Goal: Task Accomplishment & Management: Manage account settings

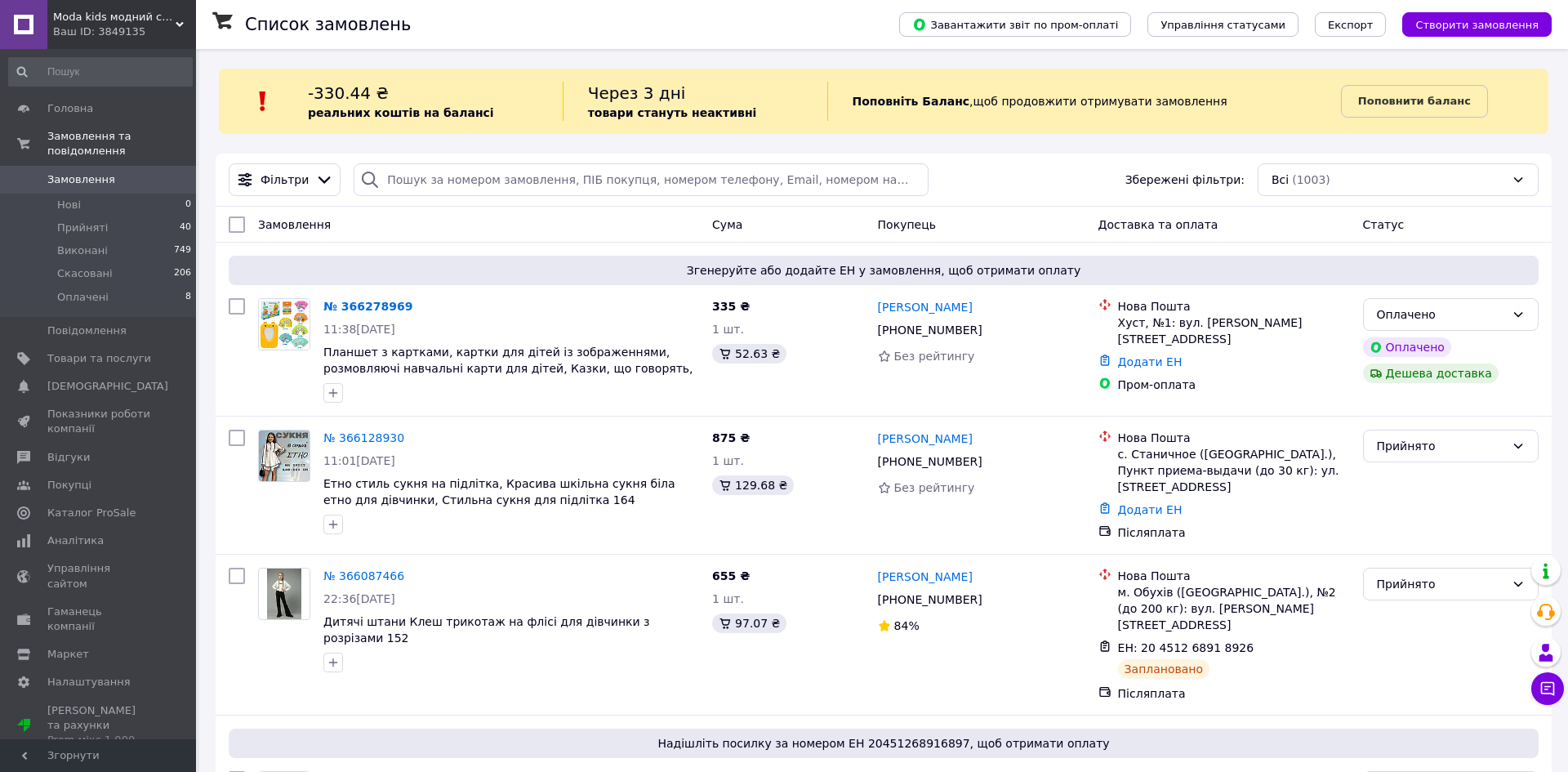
click at [176, 17] on div "Moda kids модний стильний одяг для дітей та підлітків Ваш ID: 3849135" at bounding box center [121, 25] width 148 height 49
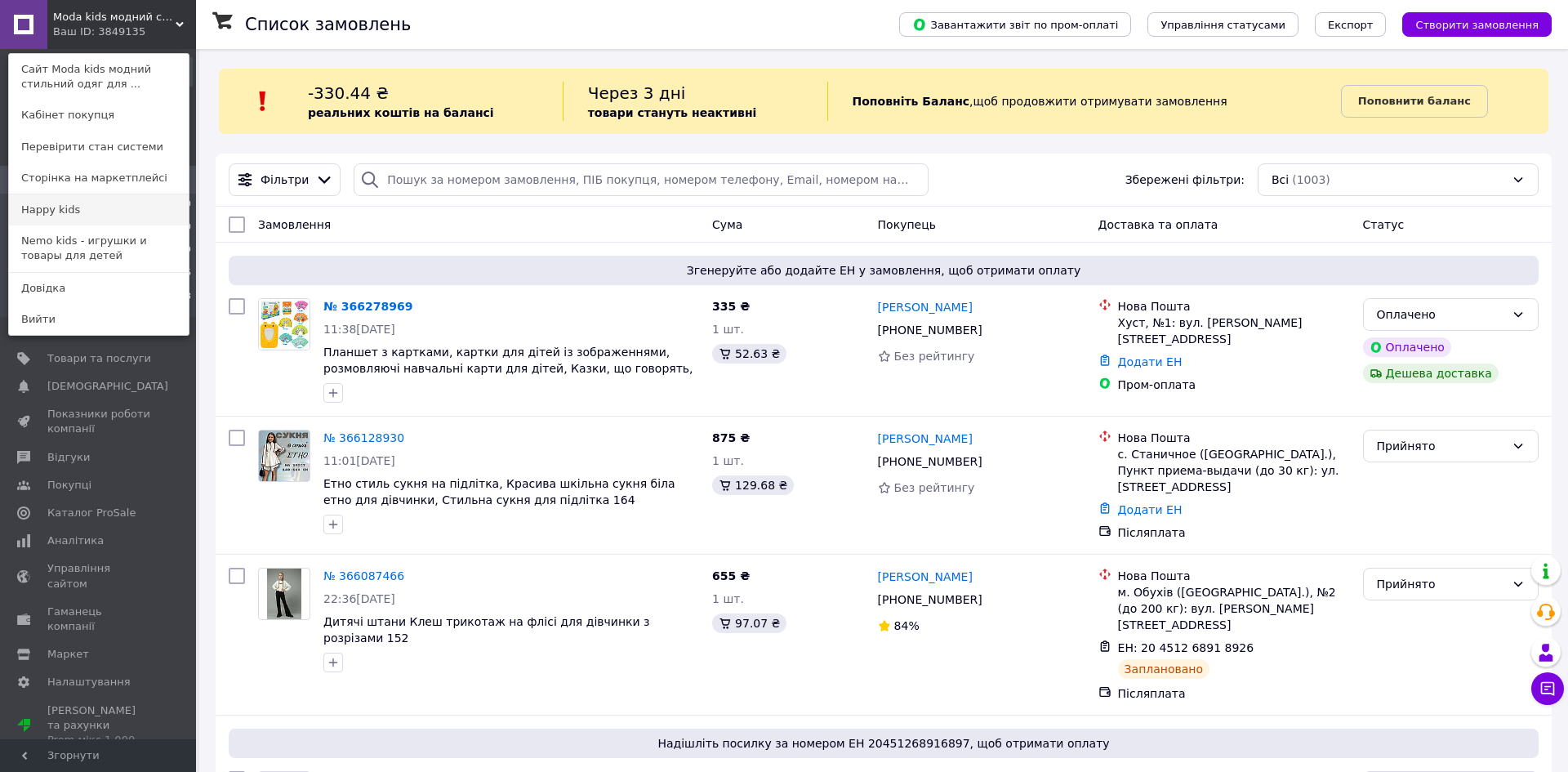
click at [124, 214] on link "Happy kids" at bounding box center [98, 210] width 180 height 31
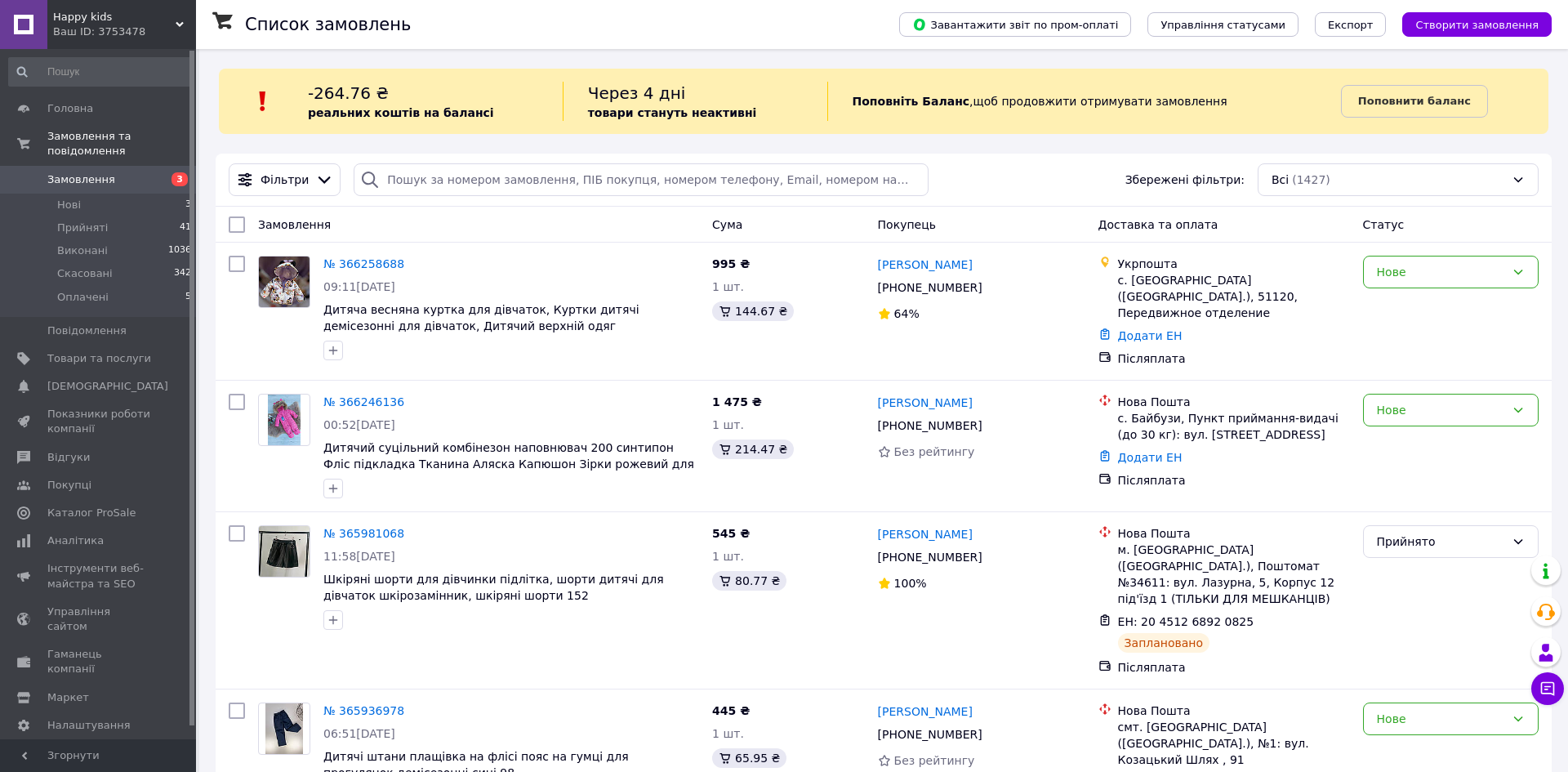
click at [123, 22] on span "Happy kids" at bounding box center [114, 17] width 123 height 15
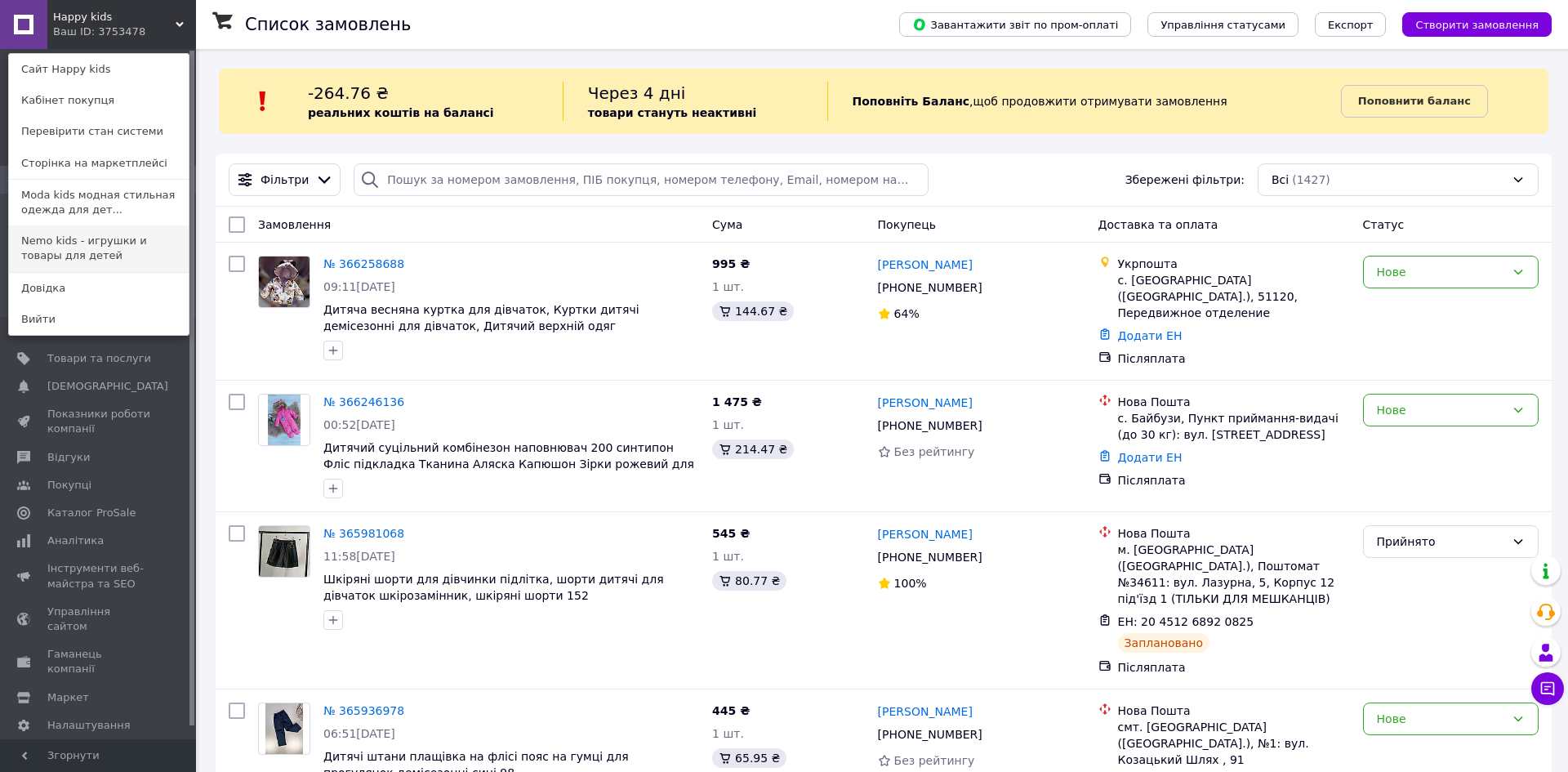
click at [112, 241] on link "Nemo kids - игрушки и товары для детей" at bounding box center [98, 248] width 180 height 46
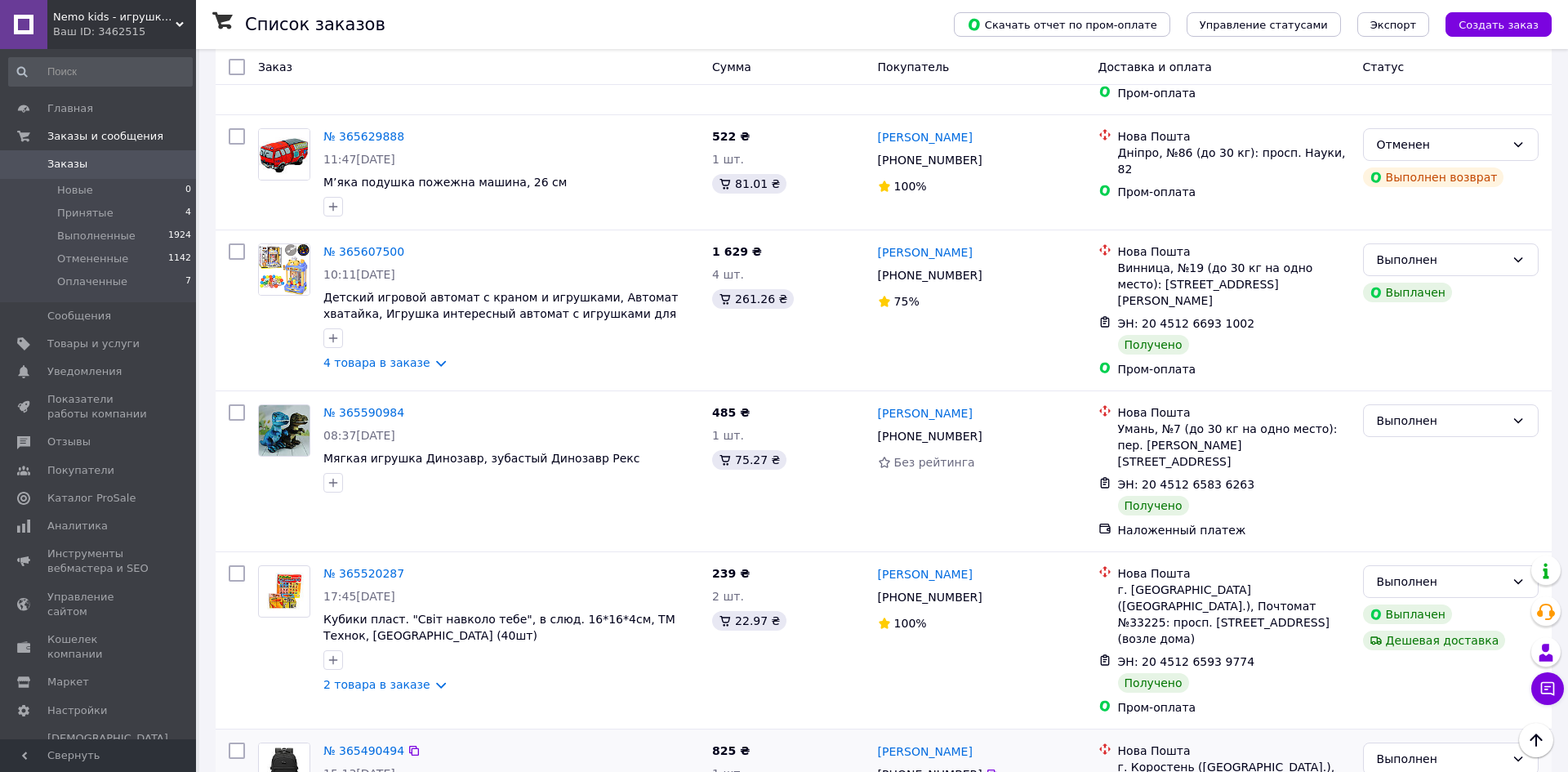
scroll to position [890, 0]
